Goal: Information Seeking & Learning: Learn about a topic

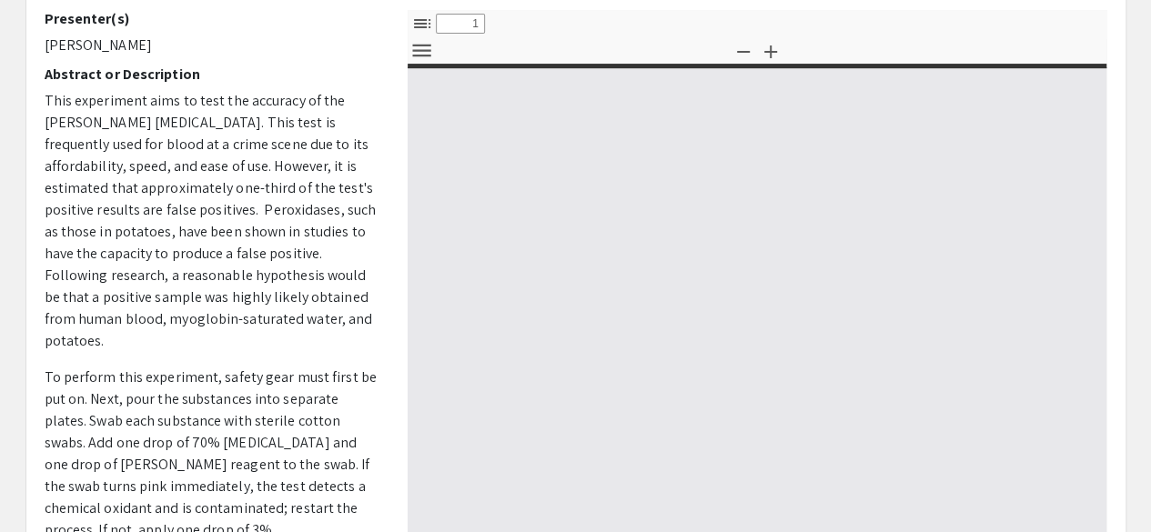
select select "custom"
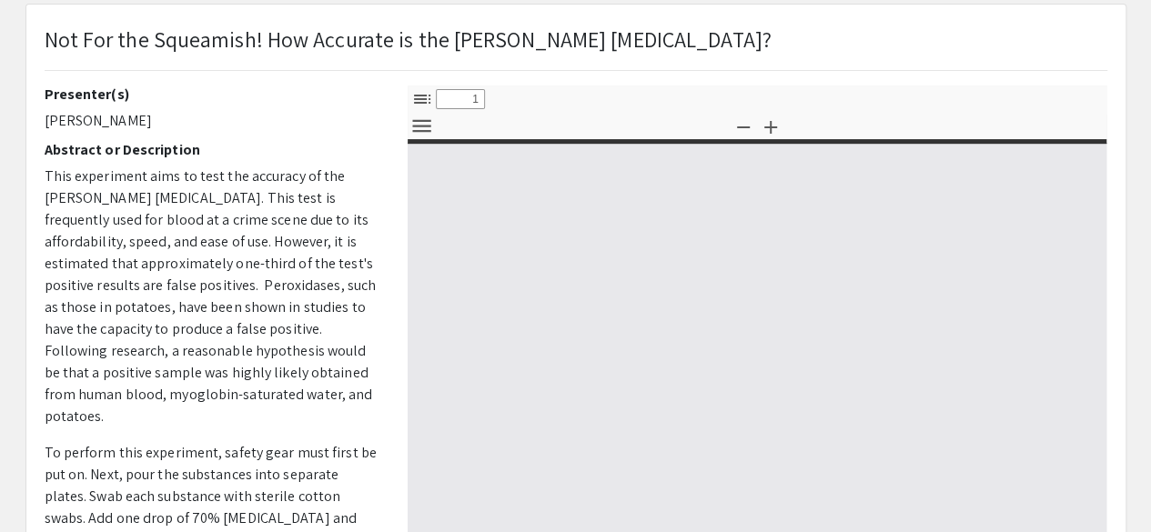
type input "0"
select select "custom"
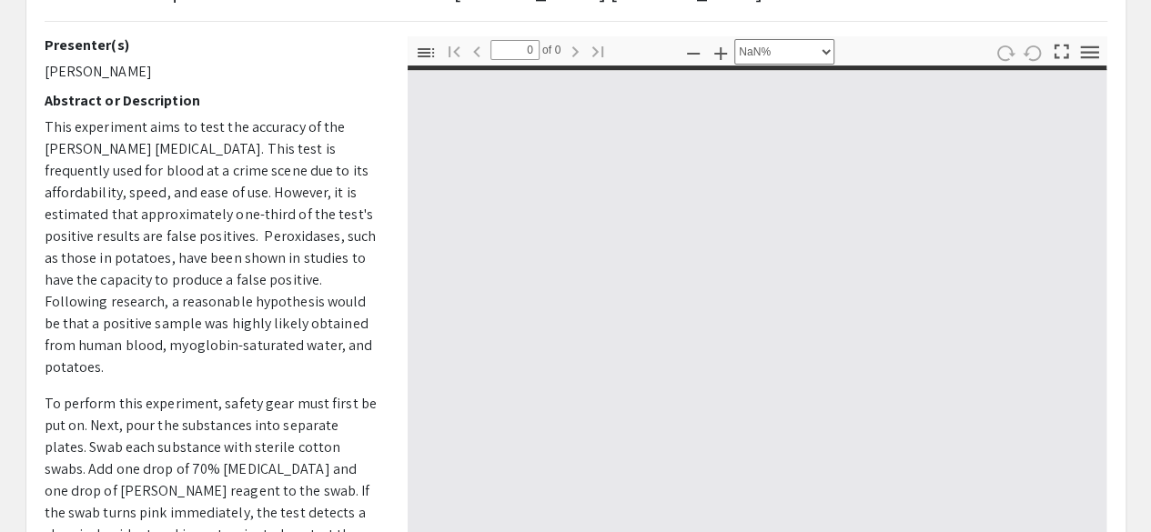
scroll to position [176, 0]
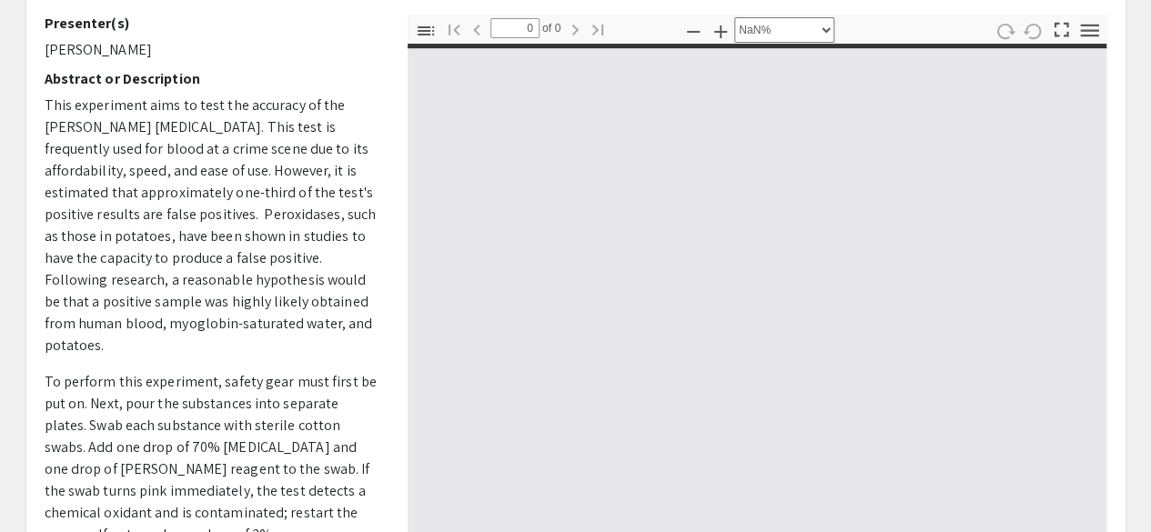
type input "1"
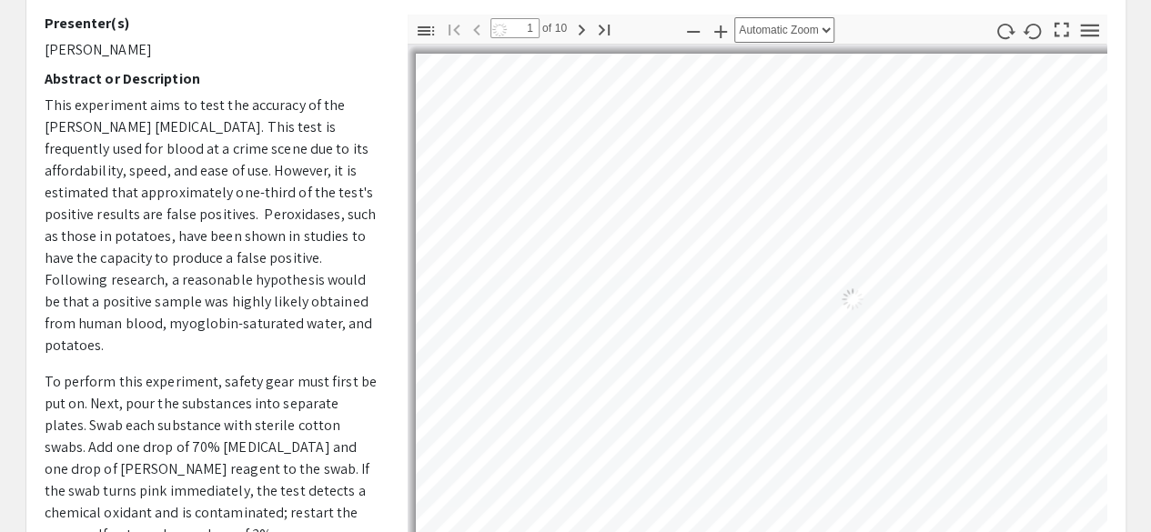
select select "auto"
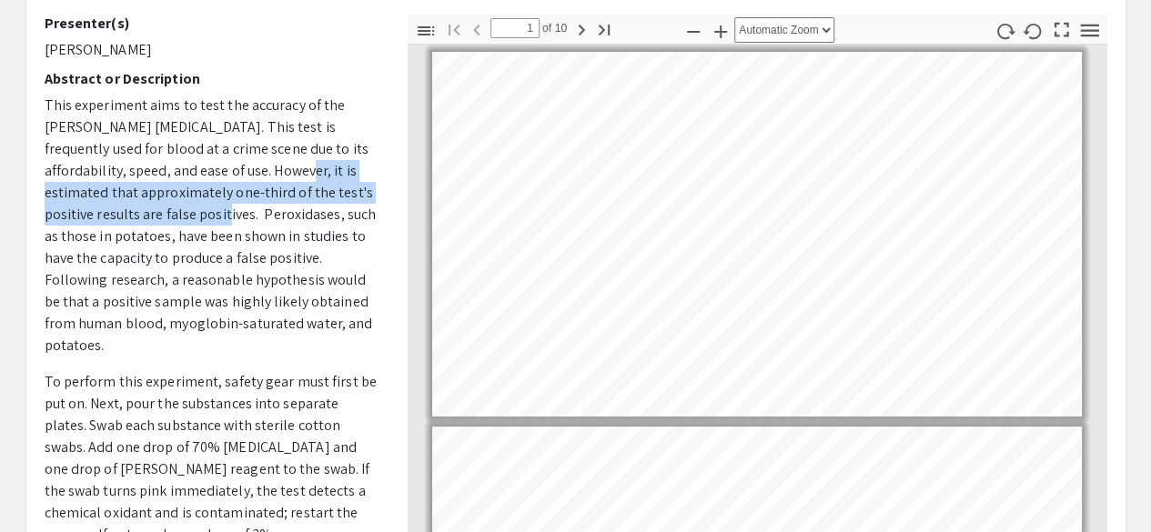
drag, startPoint x: 247, startPoint y: 169, endPoint x: 150, endPoint y: 217, distance: 108.6
click at [150, 217] on span "This experiment aims to test the accuracy of the [PERSON_NAME] [MEDICAL_DATA]. …" at bounding box center [211, 225] width 332 height 259
copy span "it is estimated that approximately one-third of the test's positive results are…"
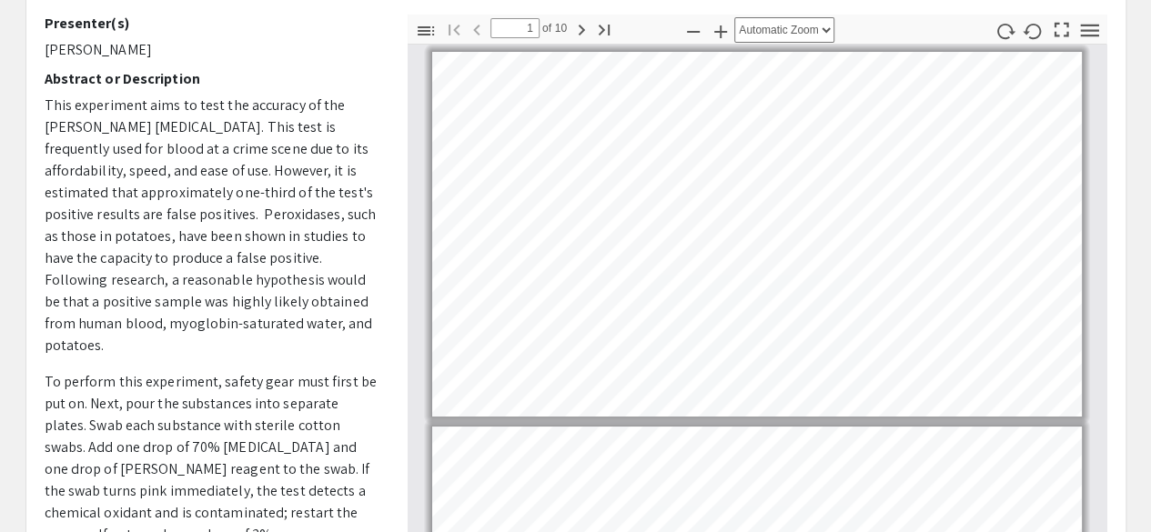
click at [193, 287] on span "This experiment aims to test the accuracy of the [PERSON_NAME] [MEDICAL_DATA]. …" at bounding box center [211, 225] width 332 height 259
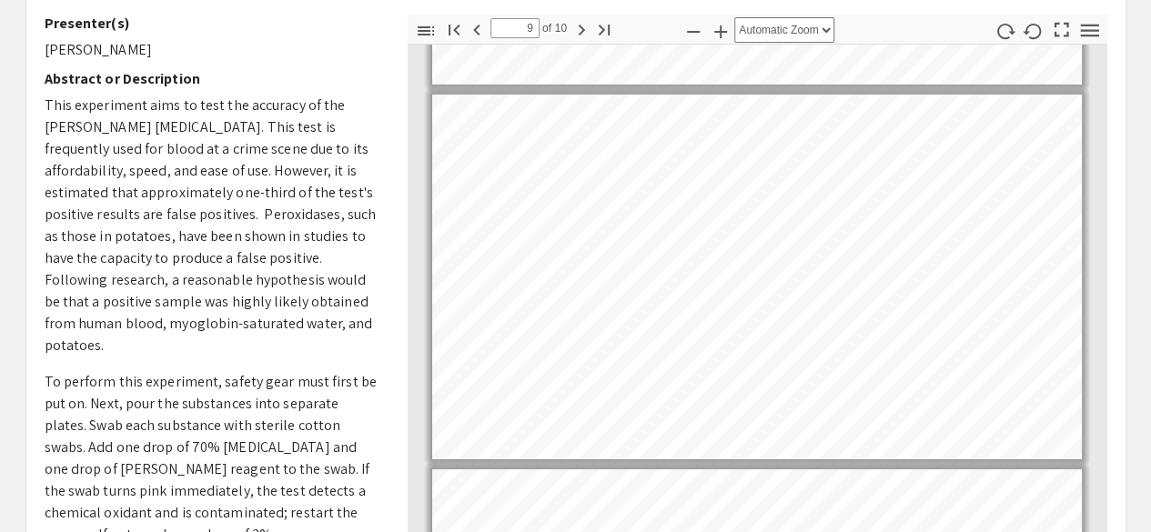
scroll to position [3142, 0]
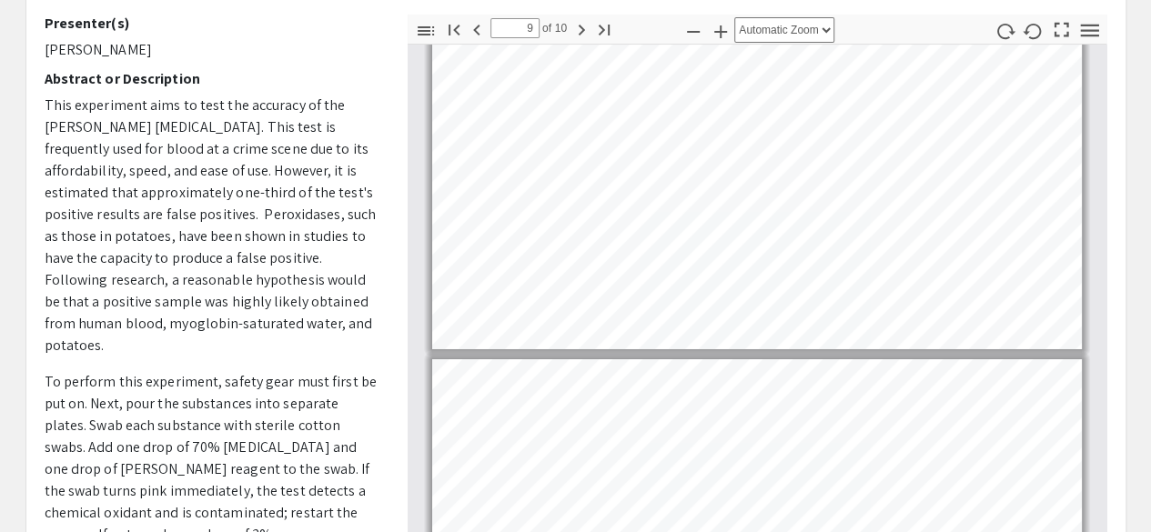
type input "10"
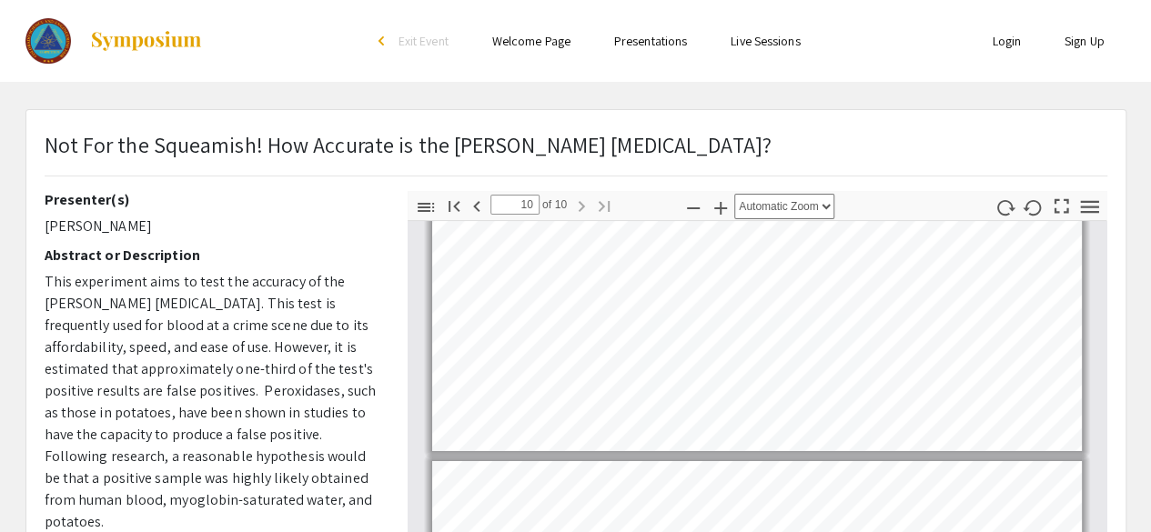
scroll to position [1, 0]
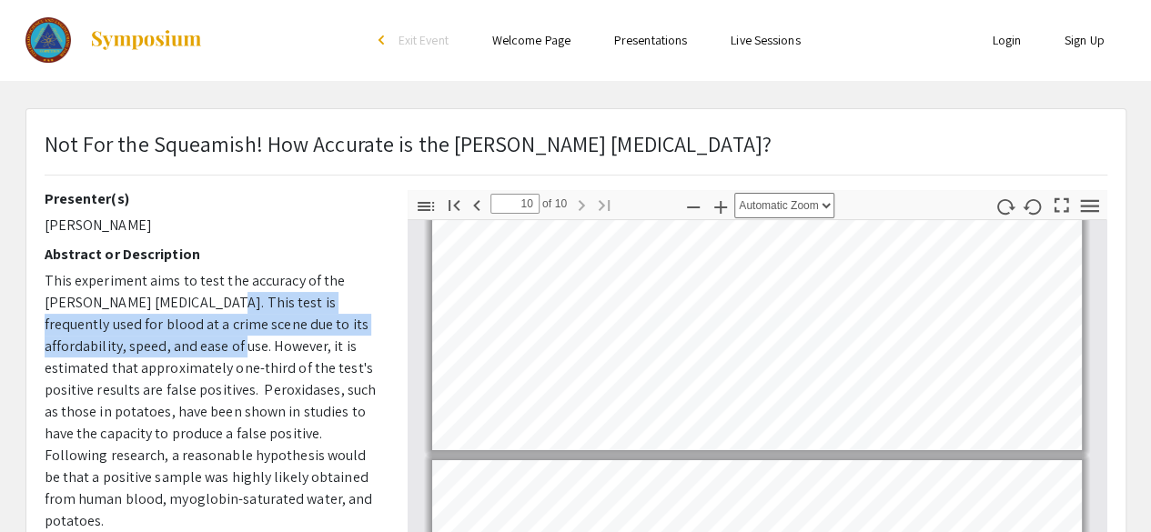
drag, startPoint x: 196, startPoint y: 305, endPoint x: 184, endPoint y: 340, distance: 37.7
click at [184, 340] on span "This experiment aims to test the accuracy of the [PERSON_NAME] [MEDICAL_DATA]. …" at bounding box center [211, 400] width 332 height 259
copy span "This test is frequently used for blood at a crime scene due to its affordabilit…"
